Goal: Check status: Check status

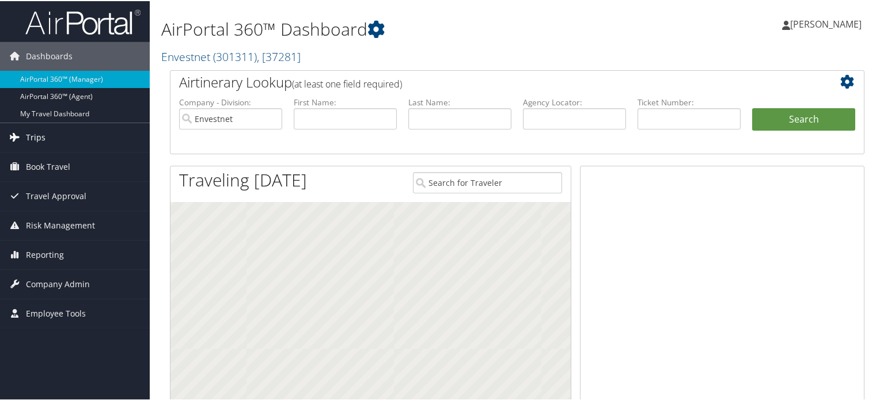
click at [41, 131] on span "Trips" at bounding box center [36, 136] width 20 height 29
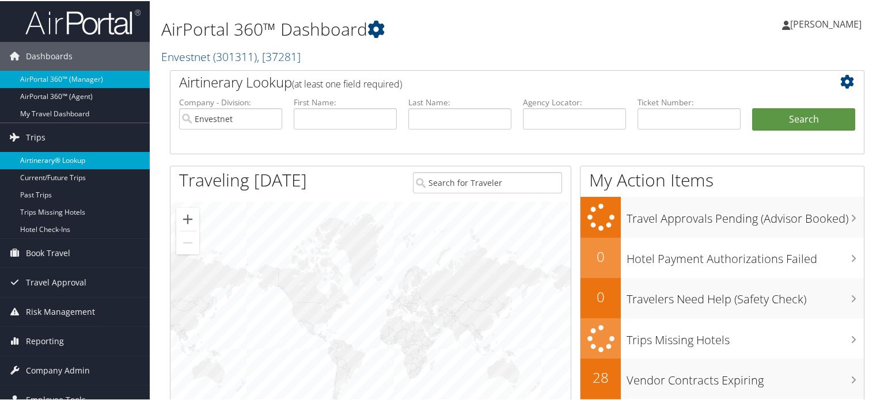
click at [51, 158] on link "Airtinerary® Lookup" at bounding box center [75, 159] width 150 height 17
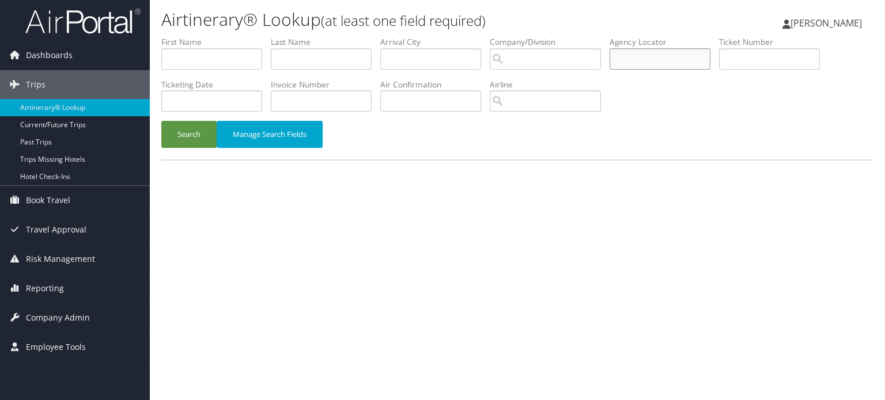
click at [696, 59] on input "text" at bounding box center [660, 58] width 101 height 21
paste input "BRQ2W6"
type input "BRQ2W6"
click at [187, 134] on button "Search" at bounding box center [188, 134] width 55 height 27
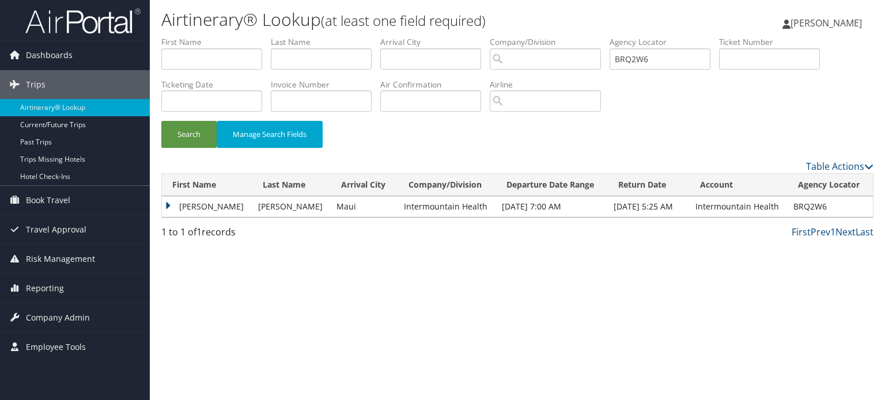
click at [168, 205] on td "[PERSON_NAME]" at bounding box center [207, 206] width 90 height 21
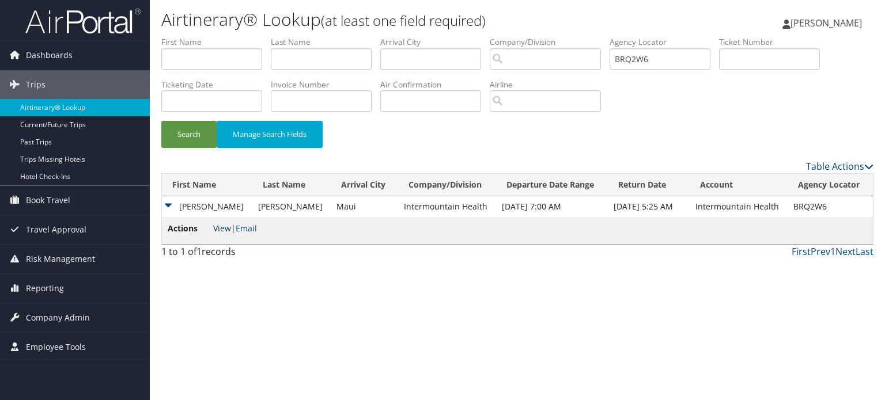
click at [224, 228] on link "View" at bounding box center [222, 228] width 18 height 11
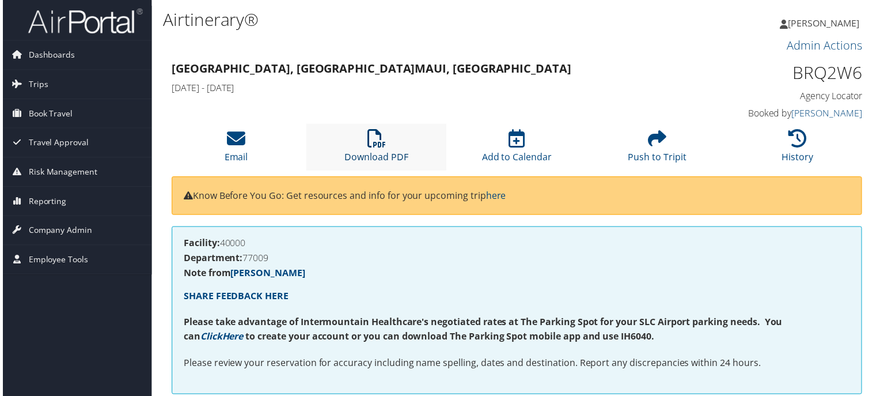
click at [378, 148] on icon at bounding box center [376, 139] width 18 height 18
